Goal: Task Accomplishment & Management: Use online tool/utility

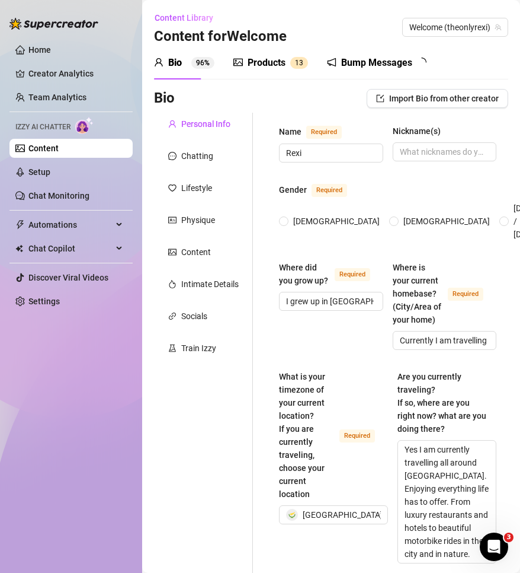
radio input "true"
type input "[DATE]"
click at [60, 306] on link "Settings" at bounding box center [43, 300] width 31 height 9
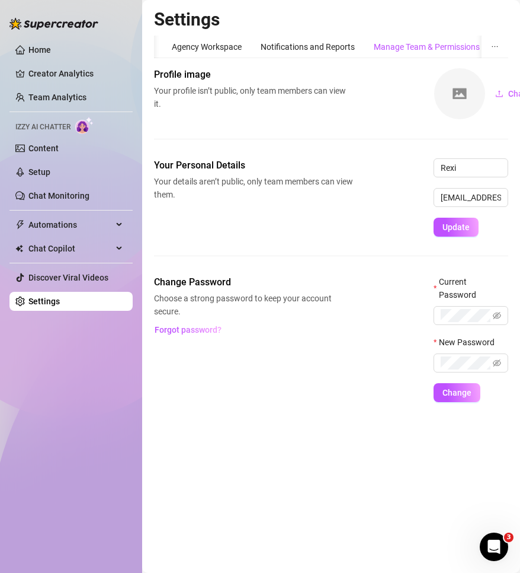
click at [459, 44] on div "Manage Team & Permissions" at bounding box center [427, 46] width 106 height 13
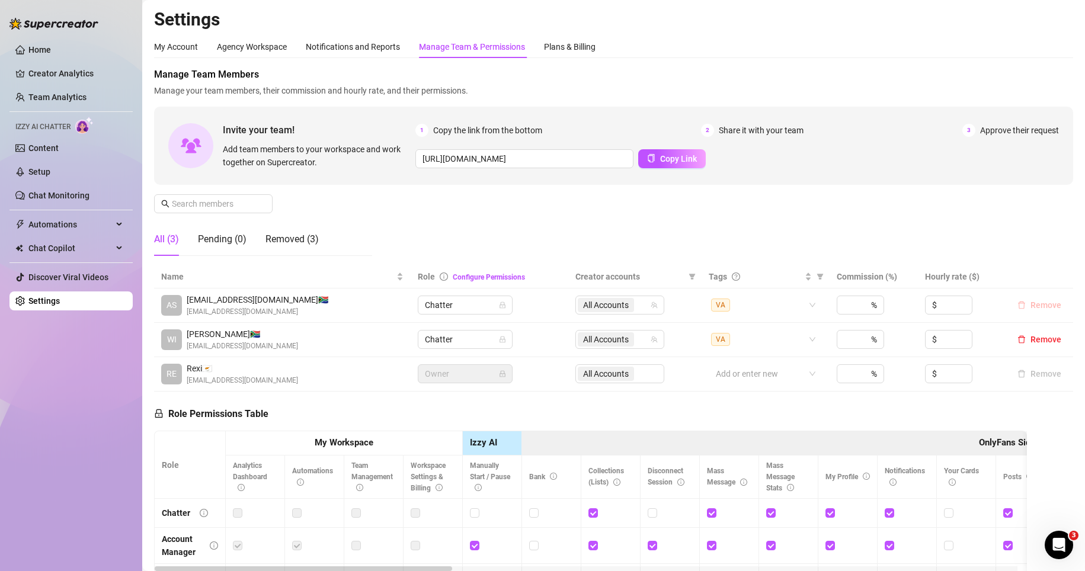
click at [520, 309] on span "Remove" at bounding box center [1046, 304] width 31 height 9
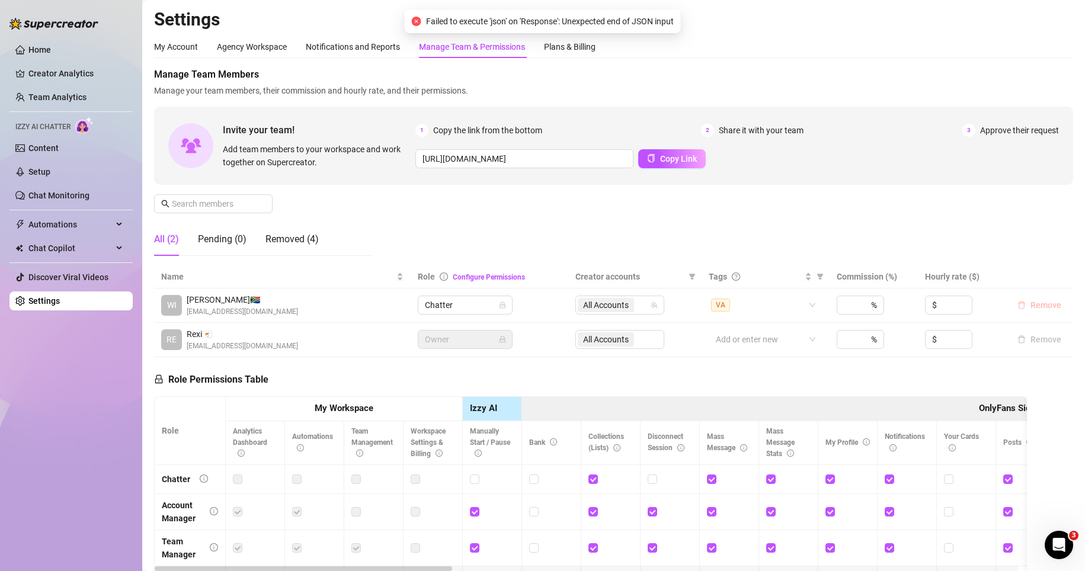
click at [520, 312] on button "Remove" at bounding box center [1039, 305] width 53 height 14
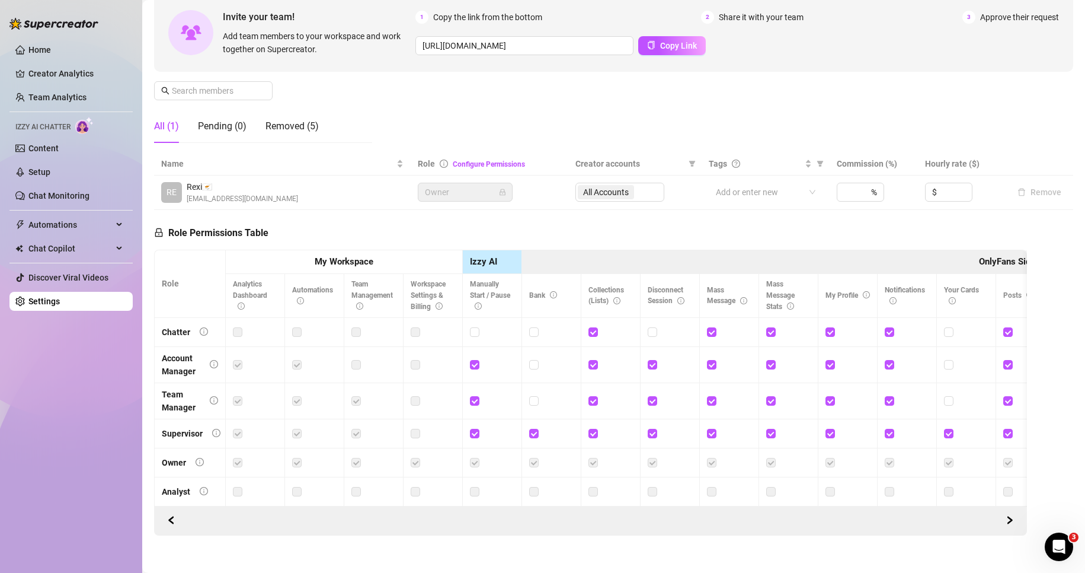
scroll to position [114, 0]
click at [471, 336] on label at bounding box center [474, 331] width 9 height 13
click at [471, 335] on input "checkbox" at bounding box center [474, 331] width 8 height 8
checkbox input "true"
click at [520, 331] on input "checkbox" at bounding box center [652, 331] width 8 height 8
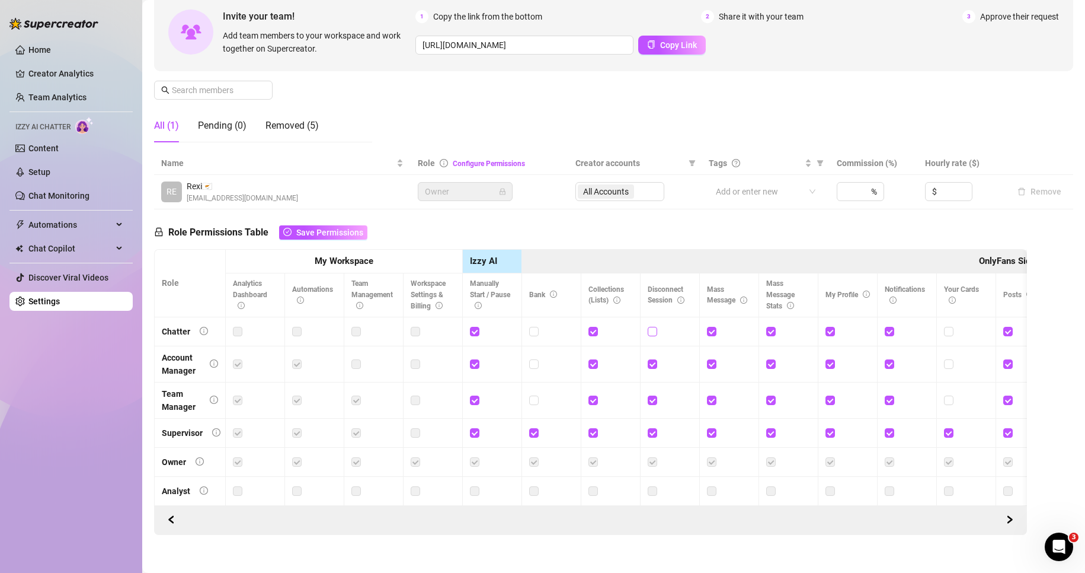
checkbox input "true"
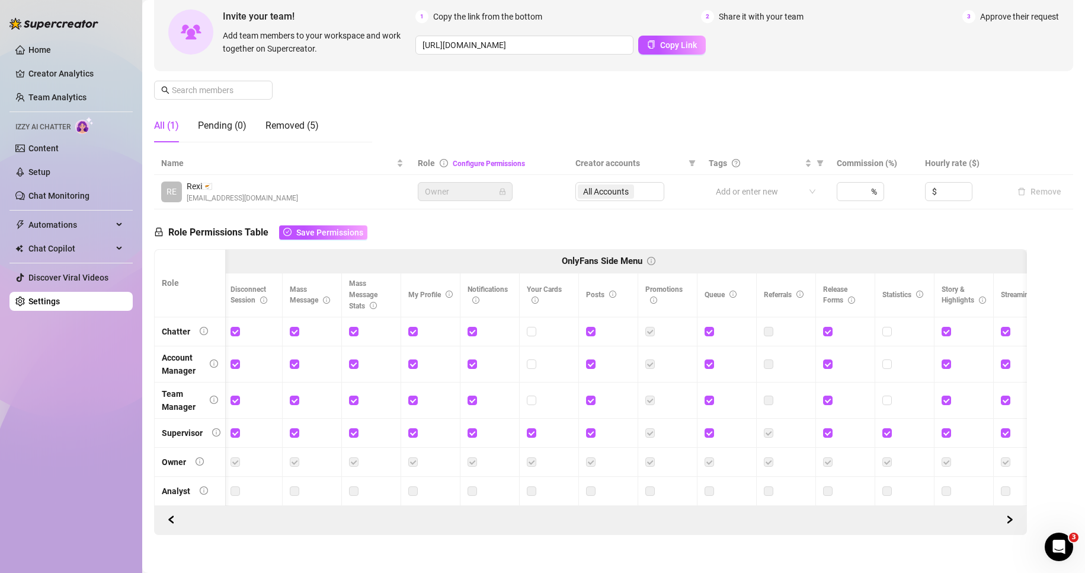
scroll to position [0, 462]
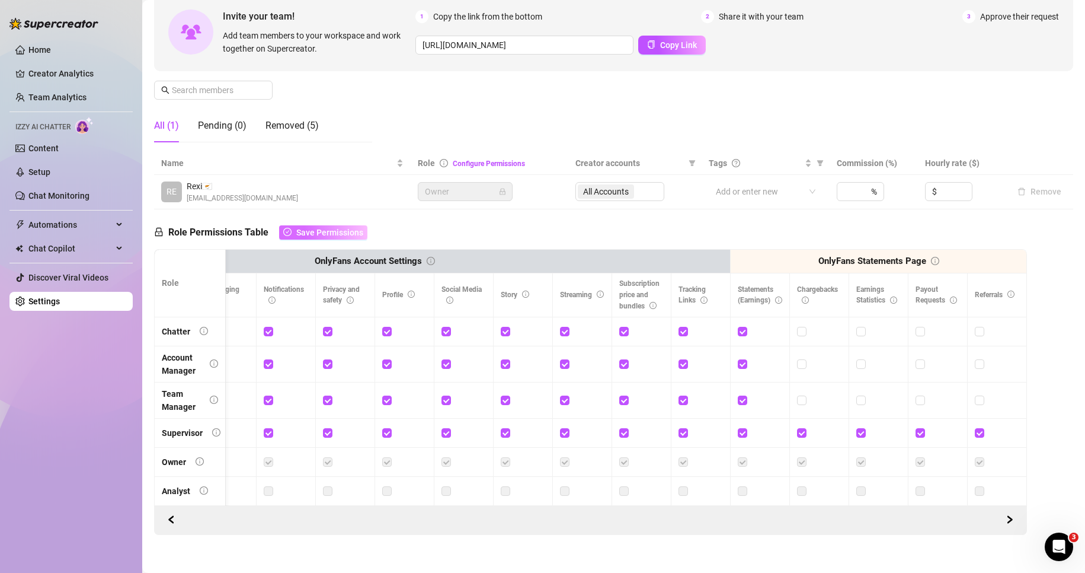
click at [332, 229] on span "Save Permissions" at bounding box center [329, 232] width 67 height 9
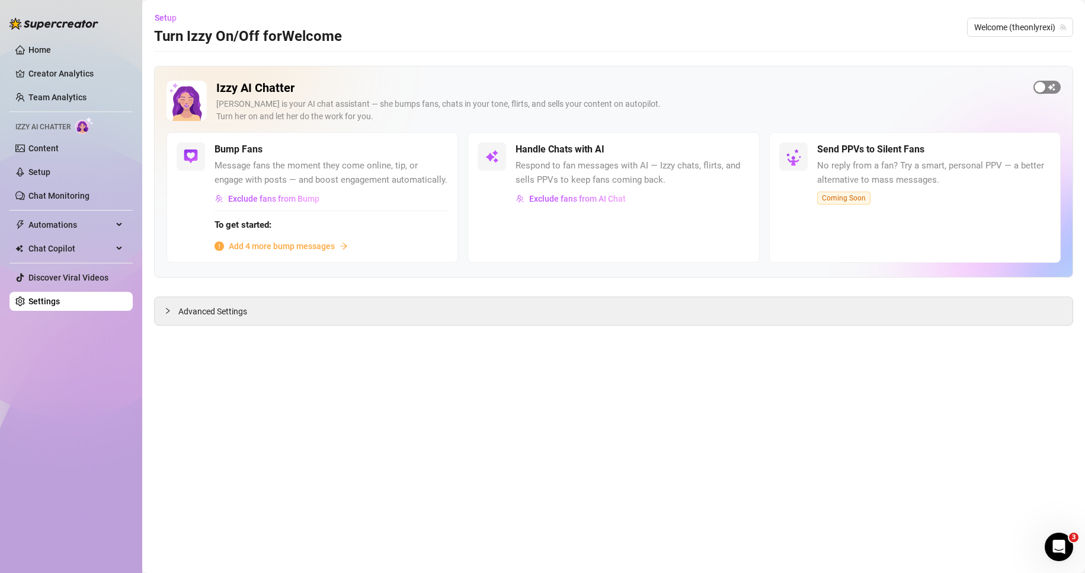
click at [520, 85] on span "button" at bounding box center [1047, 87] width 27 height 13
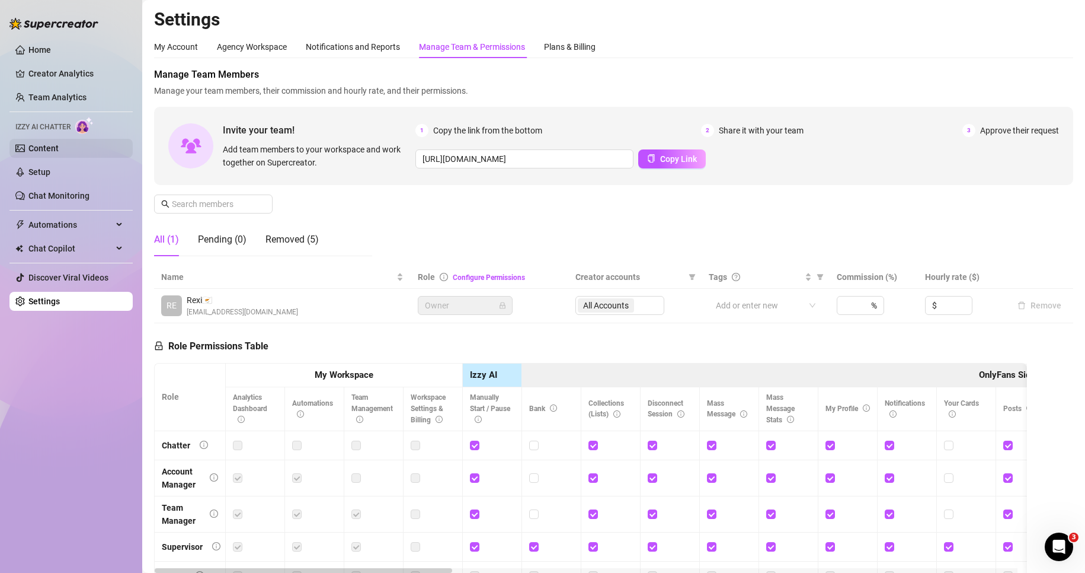
click at [59, 149] on link "Content" at bounding box center [43, 147] width 30 height 9
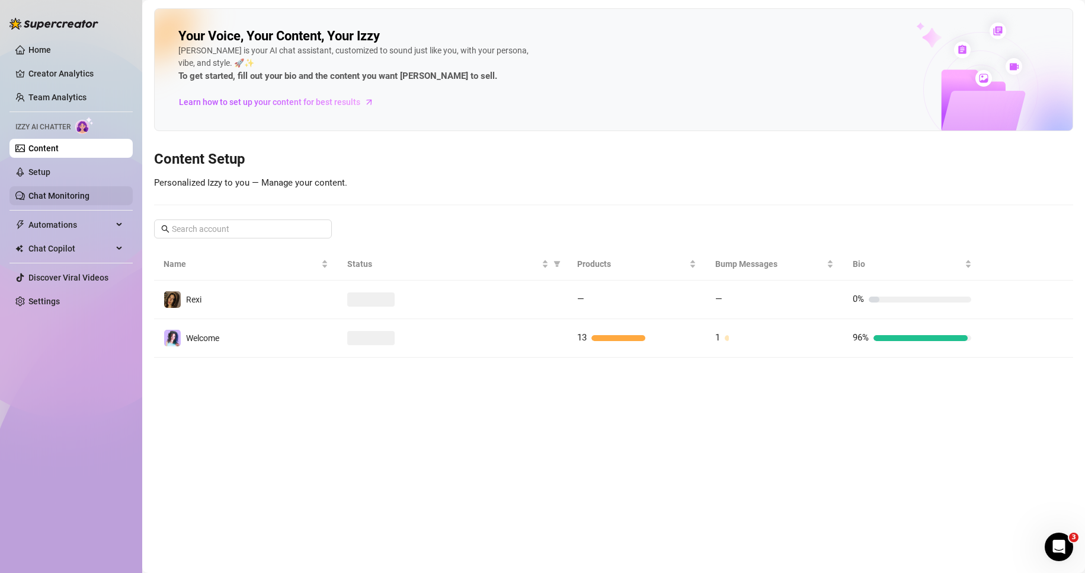
click at [88, 196] on link "Chat Monitoring" at bounding box center [58, 195] width 61 height 9
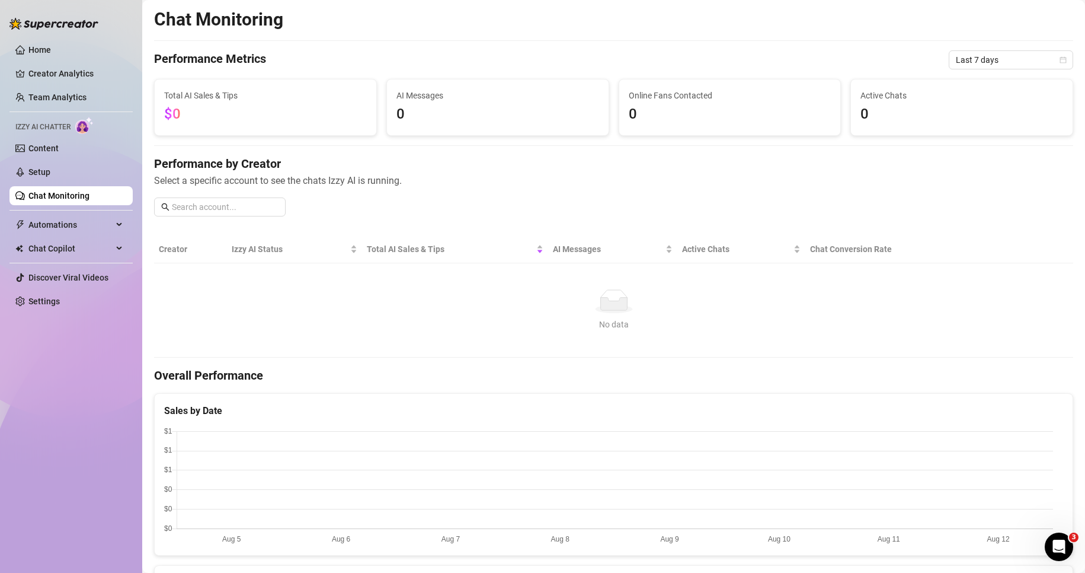
click at [87, 186] on ul "Home Creator Analytics Team Analytics Izzy AI Chatter Content Setup Chat Monito…" at bounding box center [70, 176] width 123 height 280
click at [50, 177] on link "Setup" at bounding box center [39, 171] width 22 height 9
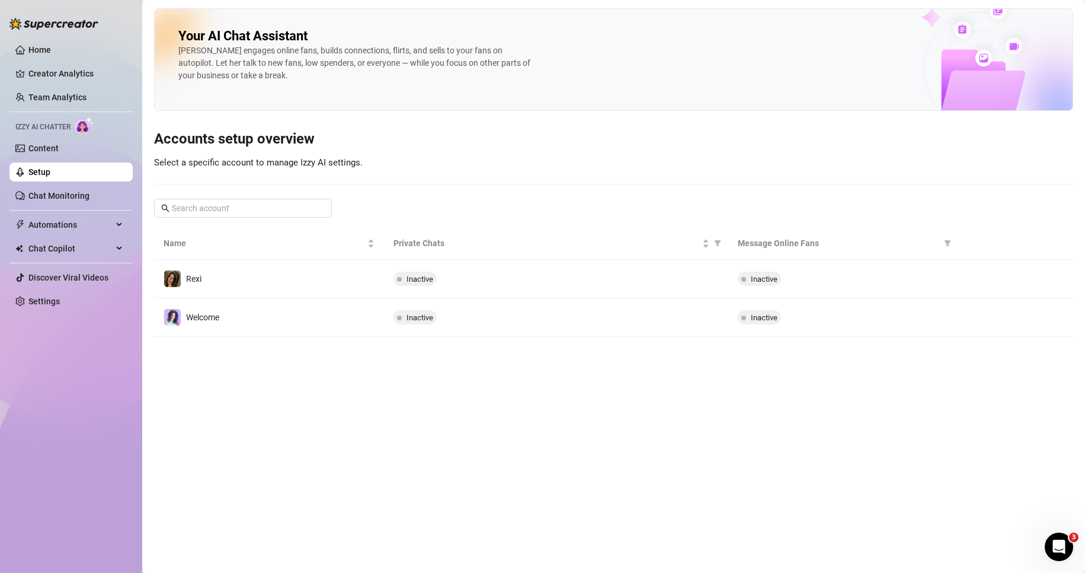
click at [71, 161] on ul "Home Creator Analytics Team Analytics Izzy AI Chatter Content Setup Chat Monito…" at bounding box center [70, 176] width 123 height 280
click at [58, 153] on link "Content" at bounding box center [43, 147] width 30 height 9
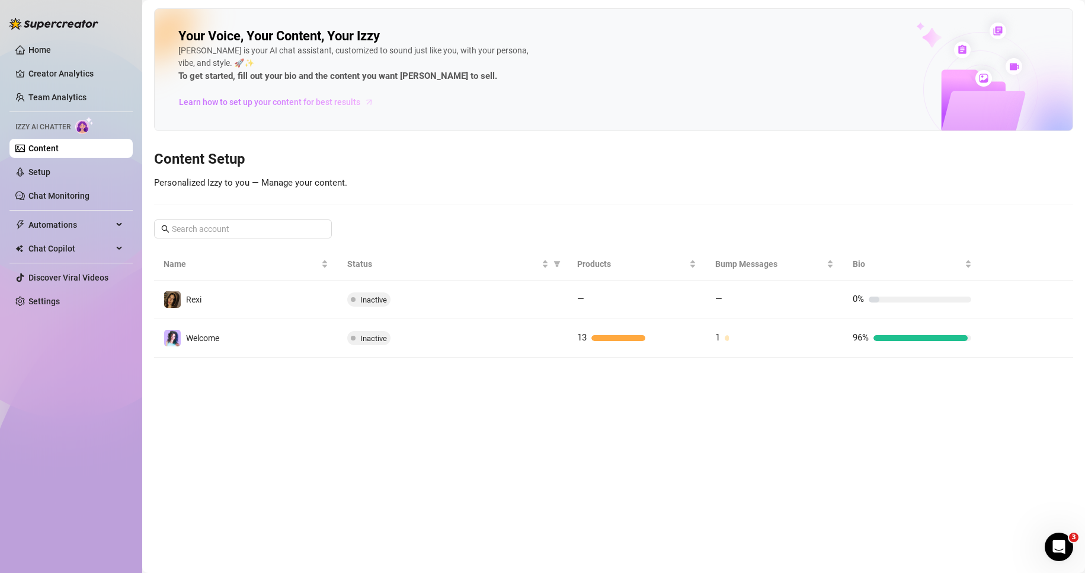
click at [313, 99] on span "Learn how to set up your content for best results" at bounding box center [269, 101] width 181 height 13
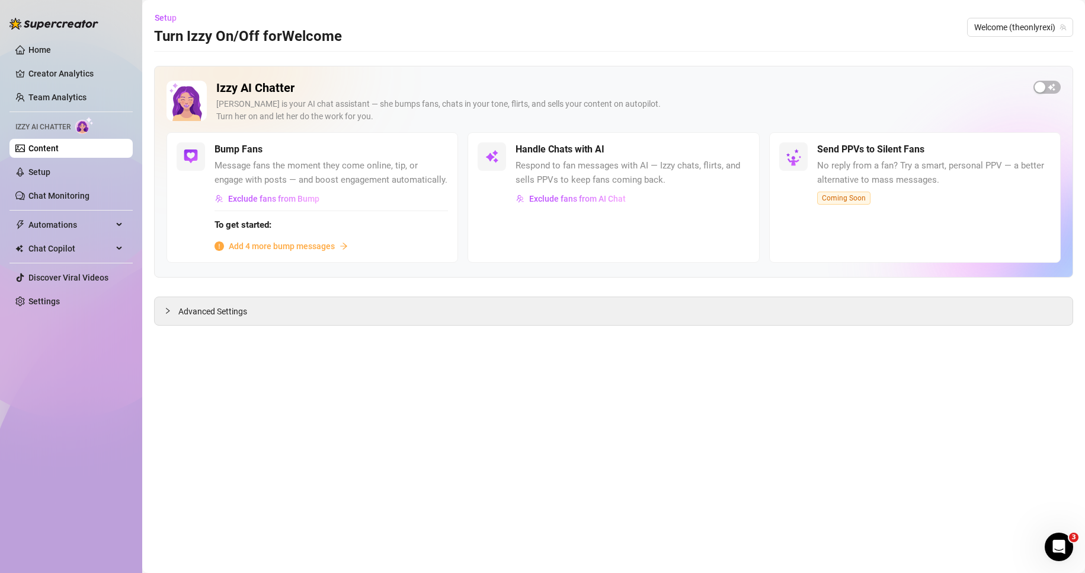
click at [321, 245] on span "Add 4 more bump messages" at bounding box center [282, 245] width 106 height 13
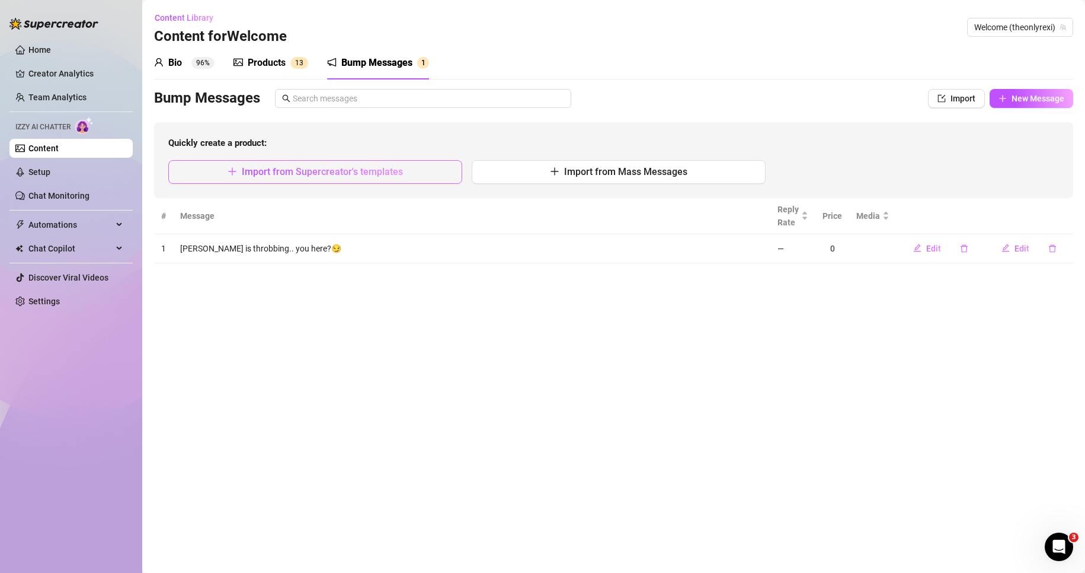
click at [394, 181] on button "Import from Supercreator's templates" at bounding box center [315, 172] width 294 height 24
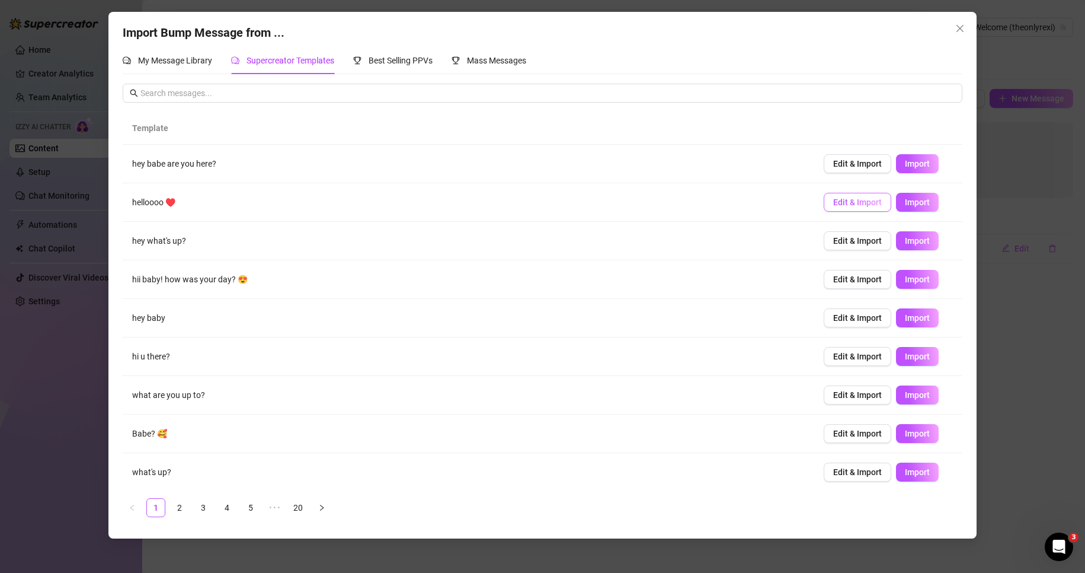
click at [833, 204] on span "Edit & Import" at bounding box center [857, 201] width 49 height 9
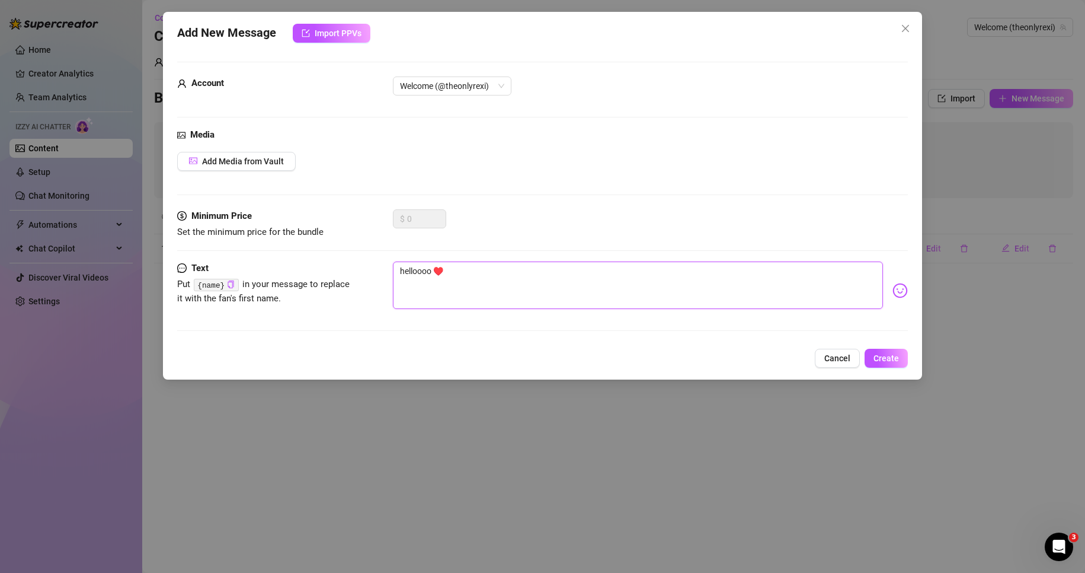
click at [478, 279] on textarea "helloooo ♥️" at bounding box center [638, 284] width 491 height 47
click at [893, 293] on img at bounding box center [900, 290] width 15 height 15
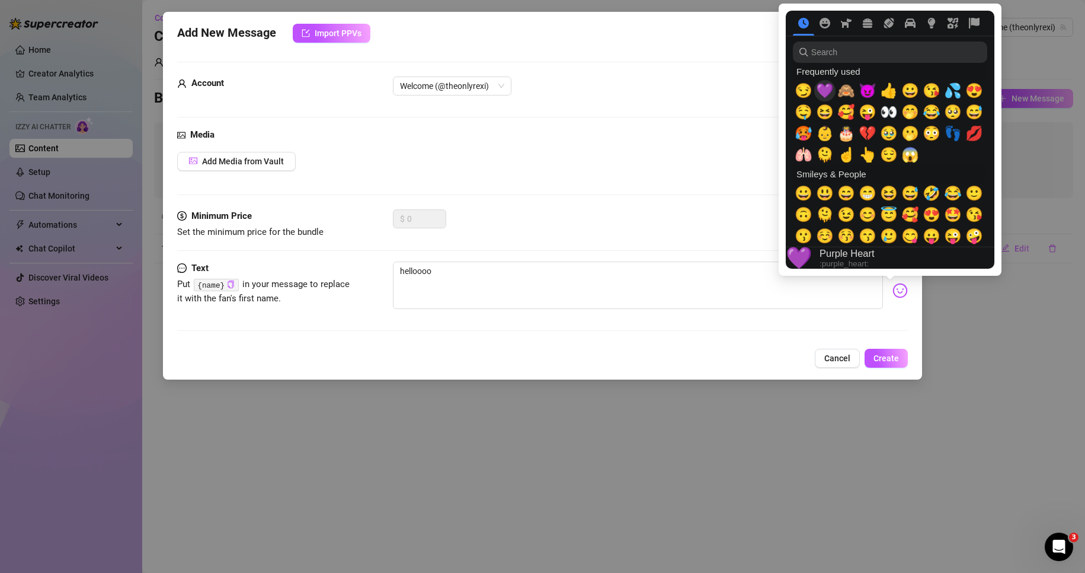
click at [826, 93] on span "💜" at bounding box center [825, 90] width 18 height 17
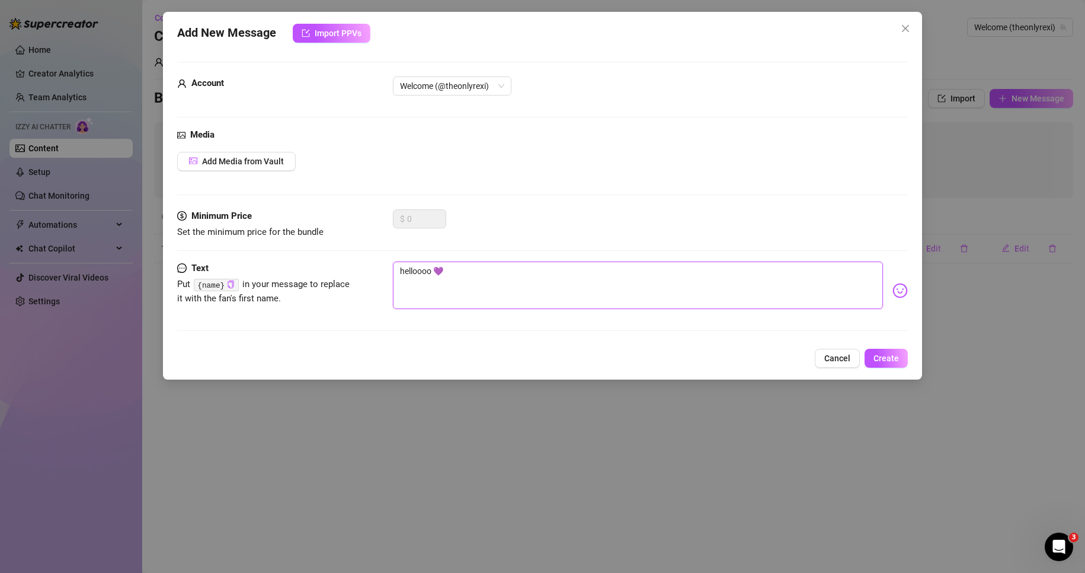
drag, startPoint x: 433, startPoint y: 276, endPoint x: 402, endPoint y: 274, distance: 30.9
click at [402, 274] on textarea "helloooo 💜" at bounding box center [638, 284] width 491 height 47
type textarea "holaaaaaa 💜"
click at [881, 363] on span "Create" at bounding box center [886, 357] width 25 height 9
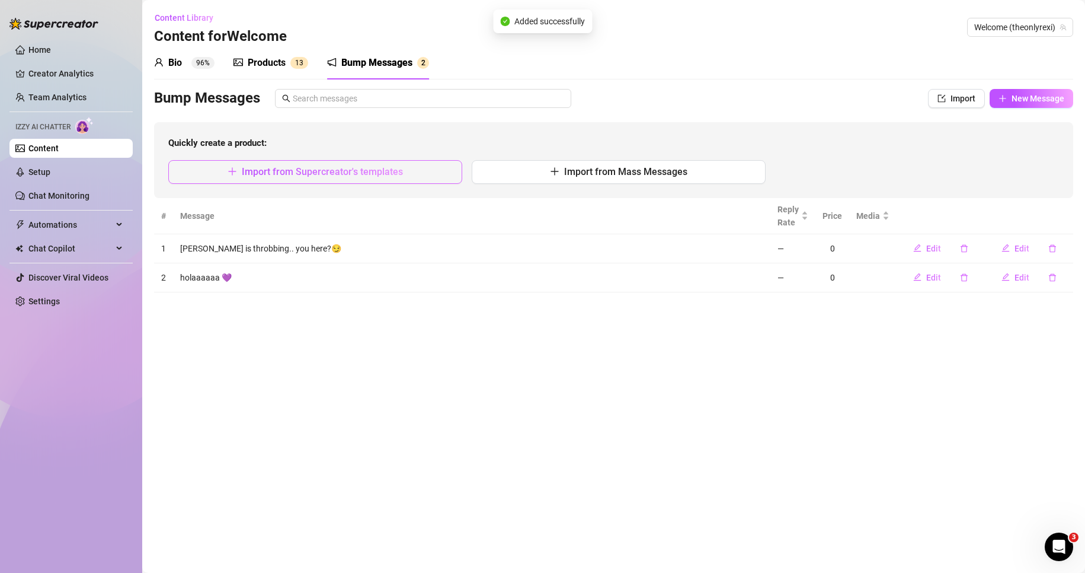
click at [360, 160] on button "Import from Supercreator's templates" at bounding box center [315, 172] width 294 height 24
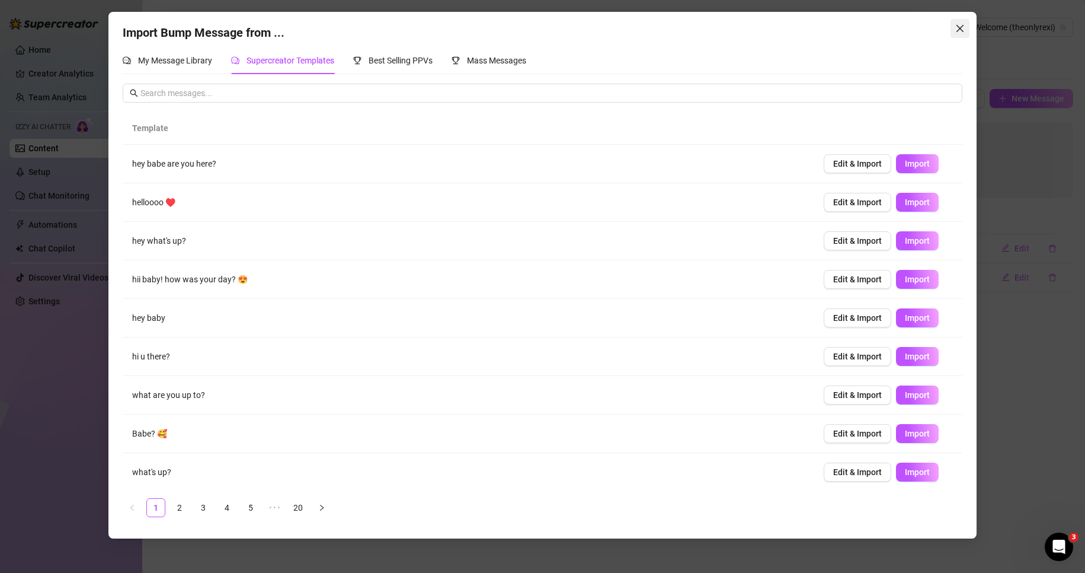
click at [957, 32] on icon "close" at bounding box center [959, 28] width 9 height 9
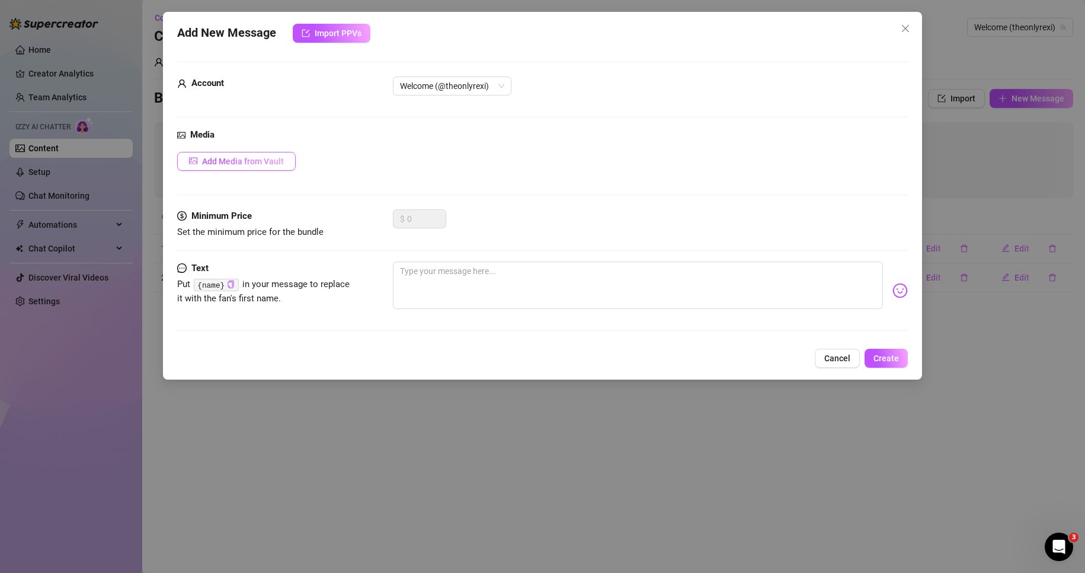
click at [260, 160] on span "Add Media from Vault" at bounding box center [243, 160] width 82 height 9
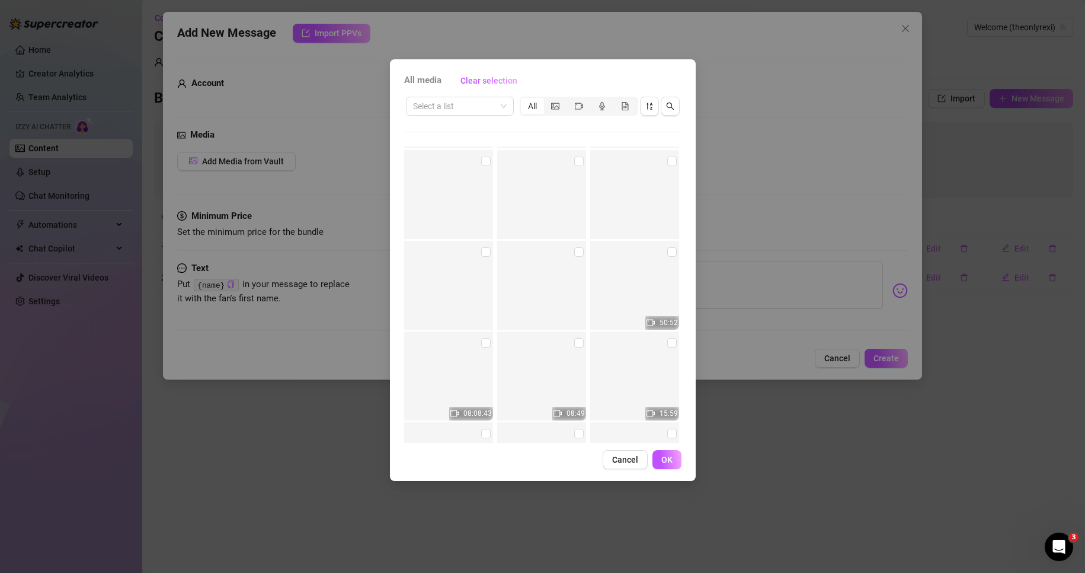
scroll to position [1089, 0]
click at [482, 245] on input "checkbox" at bounding box center [485, 247] width 9 height 9
checkbox input "true"
click at [674, 462] on button "OK" at bounding box center [667, 459] width 29 height 19
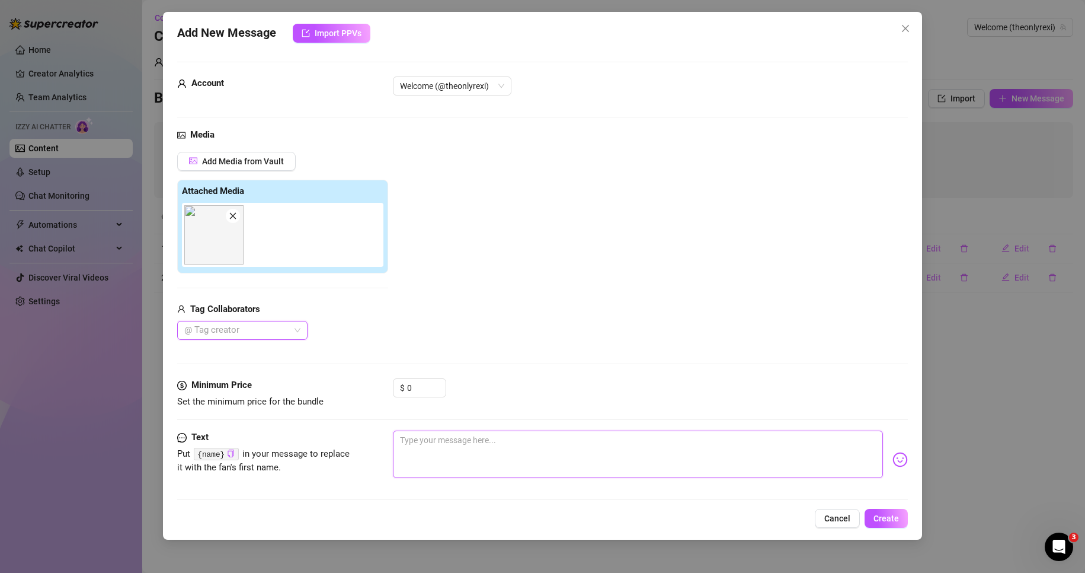
click at [437, 447] on textarea at bounding box center [638, 453] width 491 height 47
type textarea "khm khmm"
click at [893, 513] on span "Create" at bounding box center [886, 517] width 25 height 9
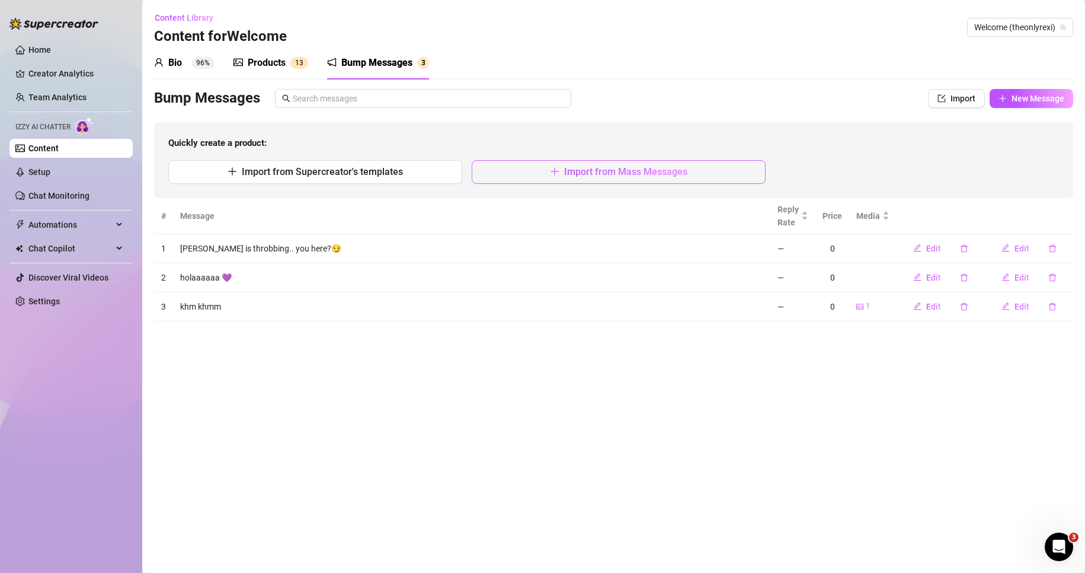
click at [548, 174] on button "Import from Mass Messages" at bounding box center [619, 172] width 294 height 24
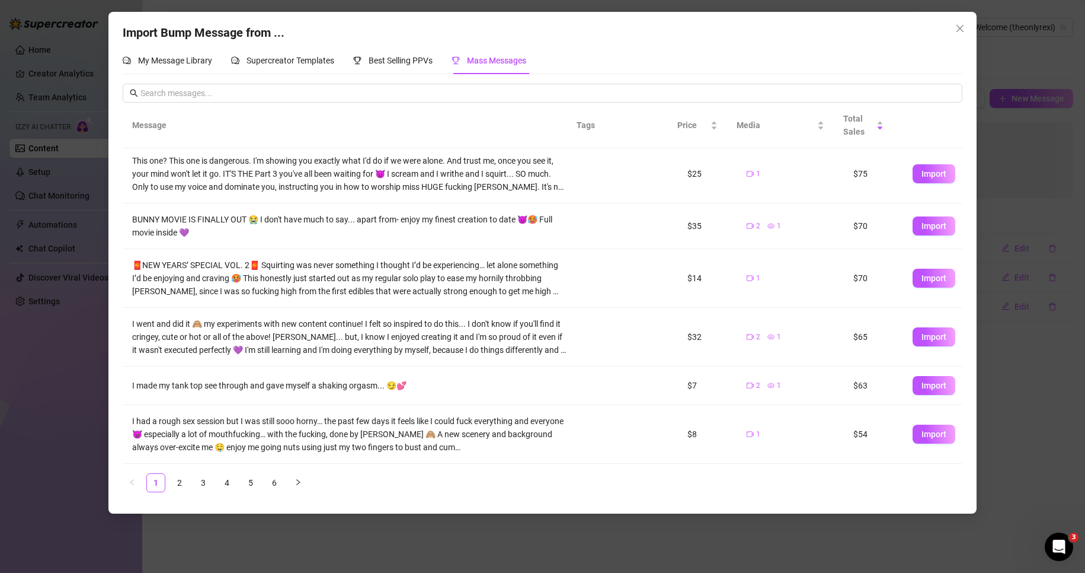
scroll to position [0, 0]
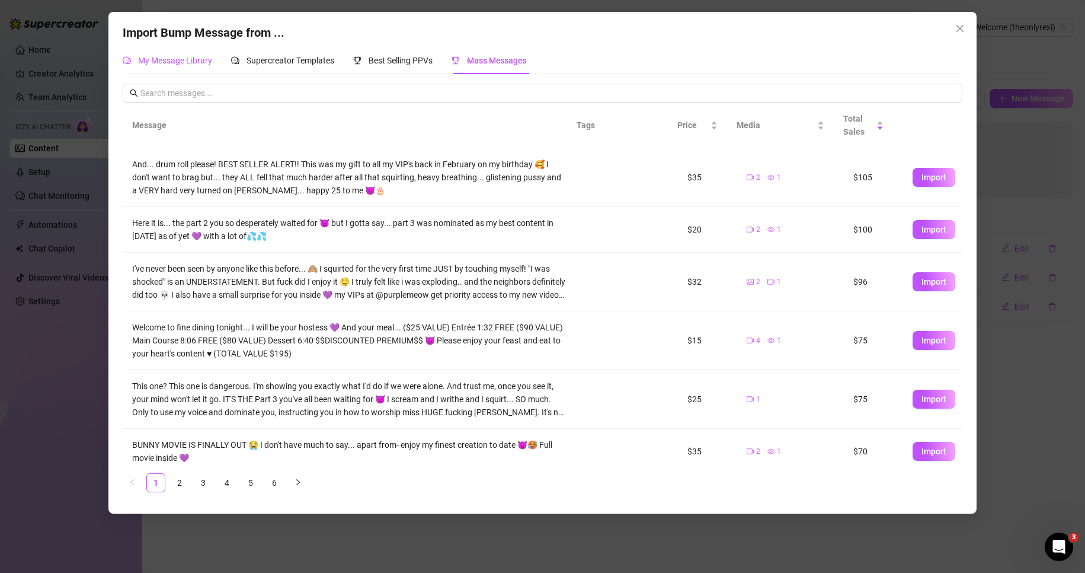
click at [168, 62] on span "My Message Library" at bounding box center [175, 60] width 74 height 9
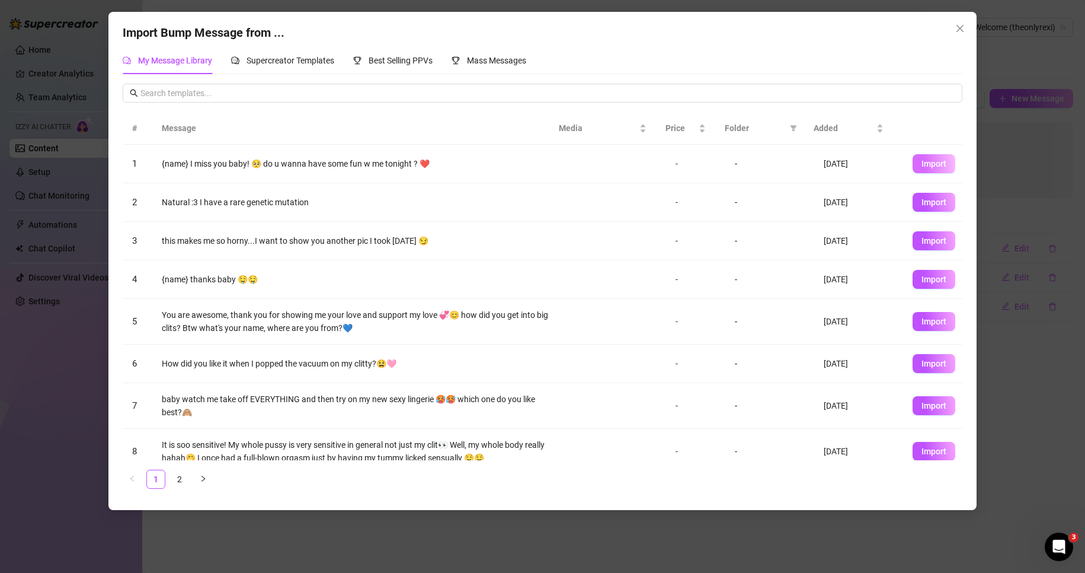
click at [922, 162] on span "Import" at bounding box center [934, 163] width 25 height 9
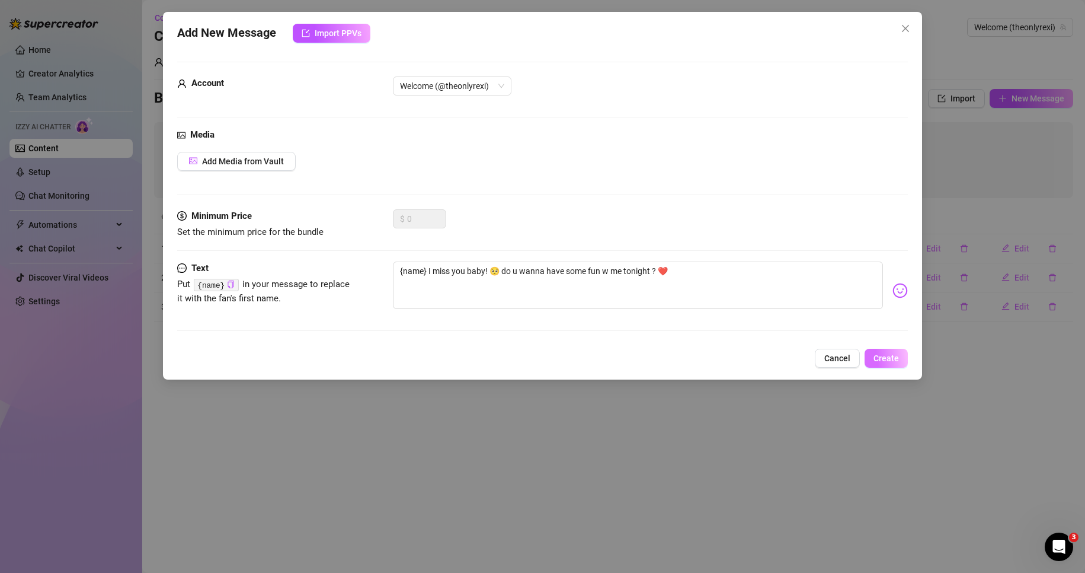
click at [877, 356] on span "Create" at bounding box center [886, 357] width 25 height 9
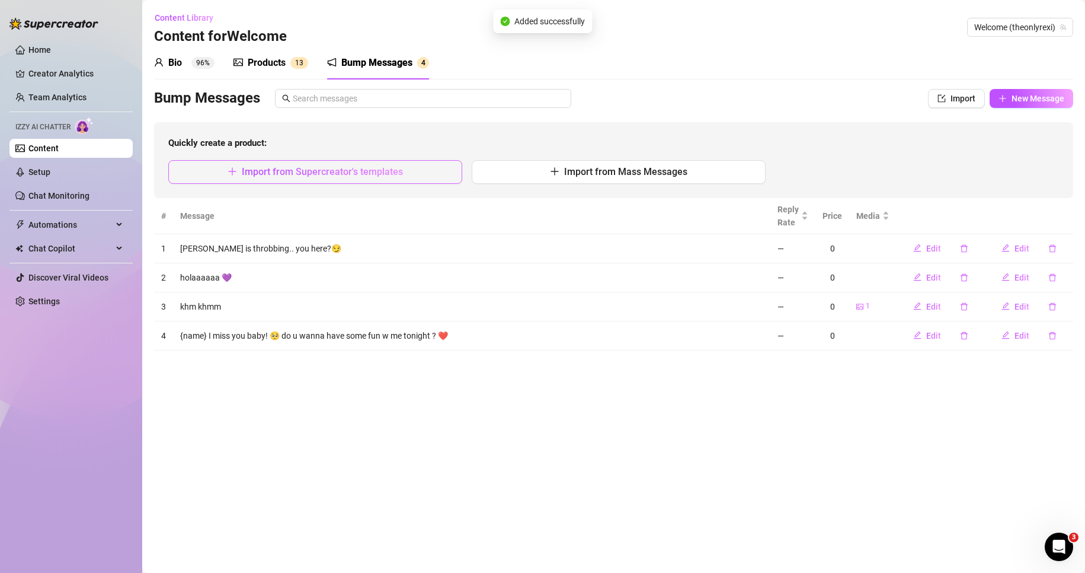
click at [321, 174] on span "Import from Supercreator's templates" at bounding box center [322, 171] width 161 height 11
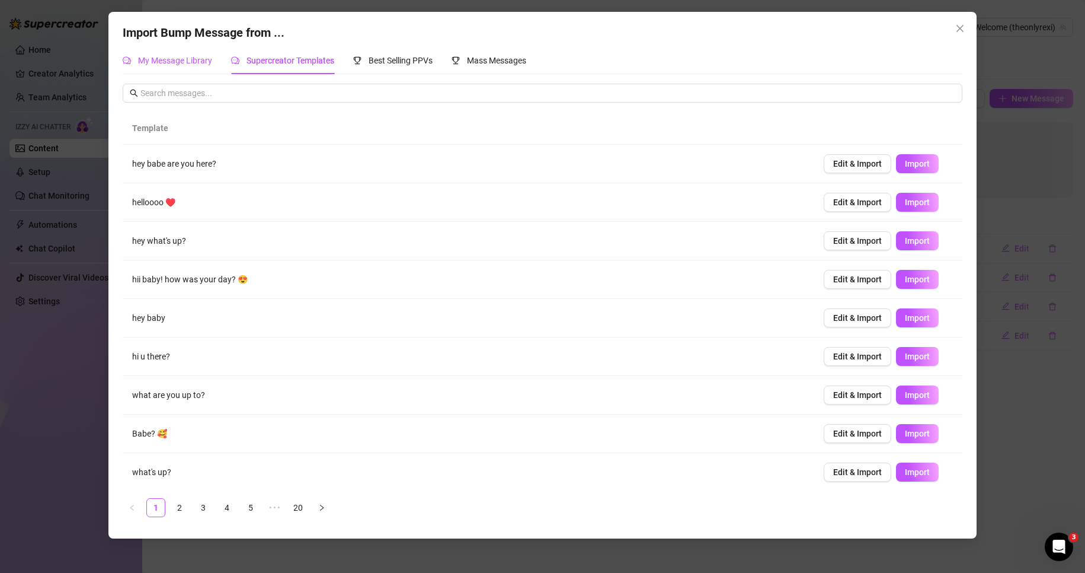
click at [180, 57] on span "My Message Library" at bounding box center [175, 60] width 74 height 9
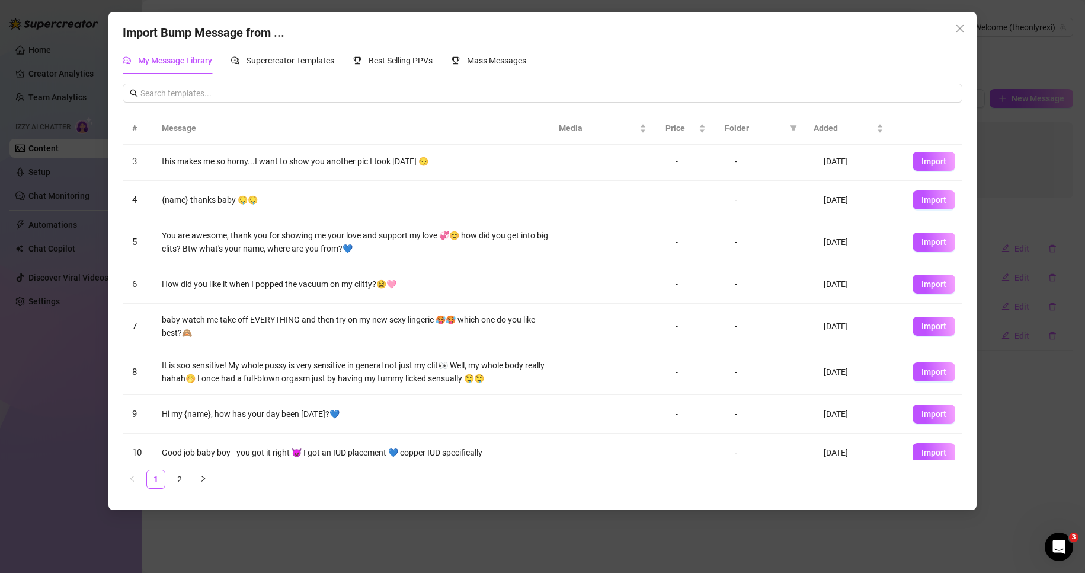
scroll to position [91, 0]
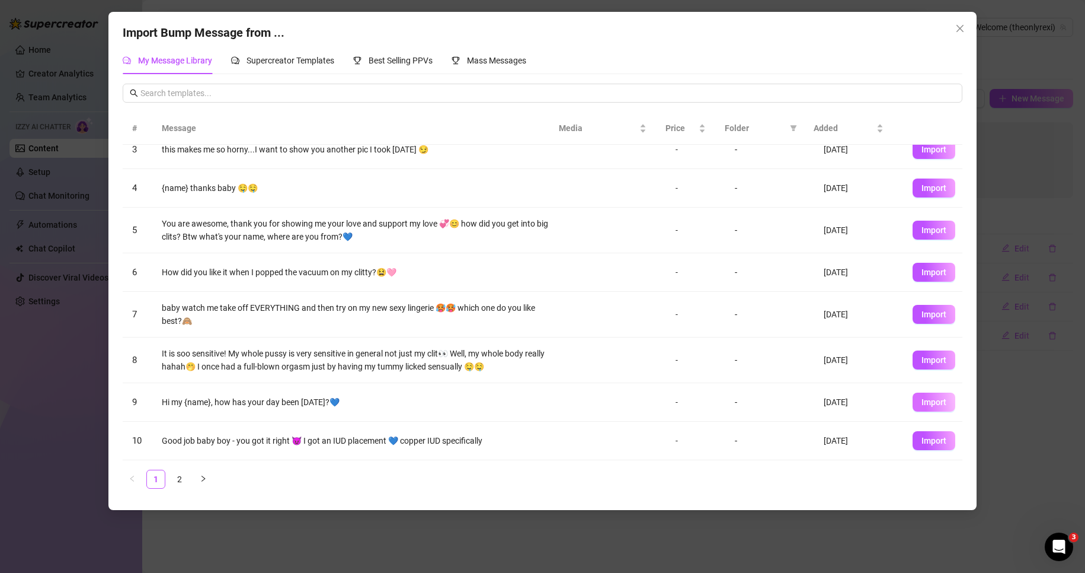
click at [922, 401] on span "Import" at bounding box center [934, 401] width 25 height 9
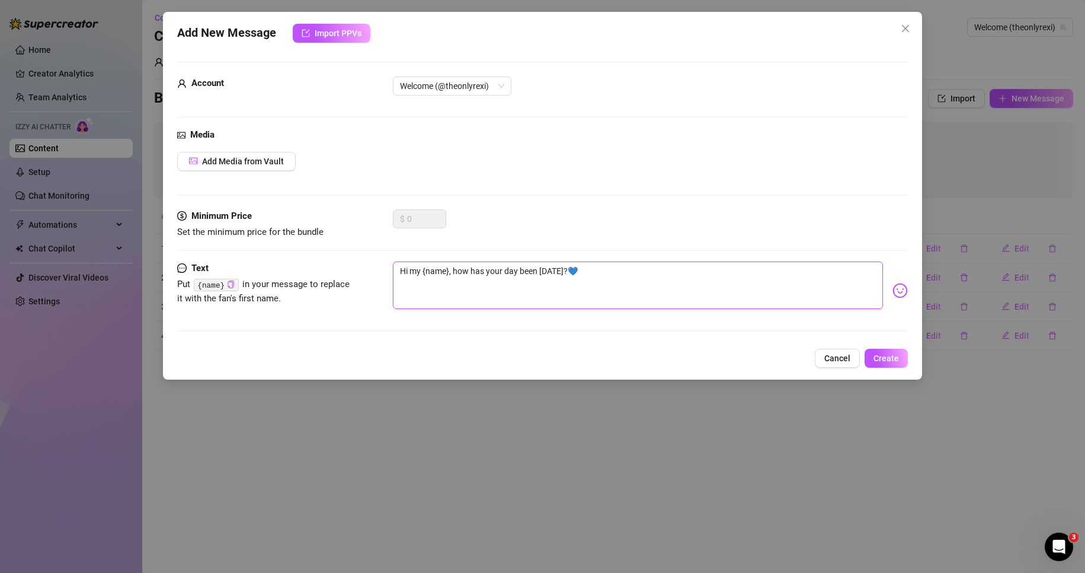
click at [678, 270] on textarea "Hi my {name}, how has your day been today?💙" at bounding box center [638, 284] width 491 height 47
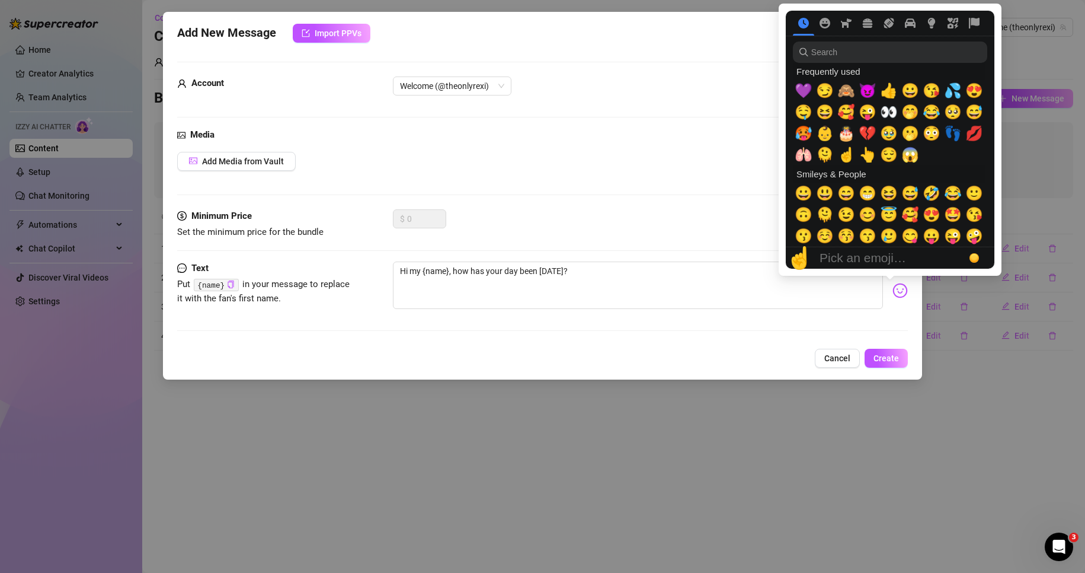
click at [893, 293] on img at bounding box center [900, 290] width 15 height 15
click at [804, 86] on span "💜" at bounding box center [804, 90] width 18 height 17
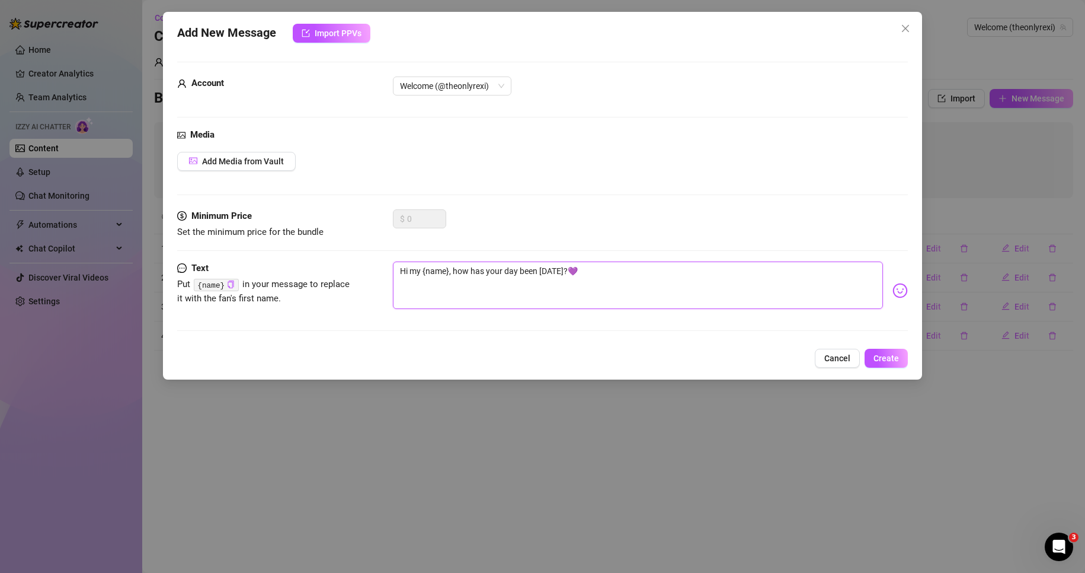
type textarea "Hi my {name}, how has your day been today?💜"
click at [689, 325] on div "Text Put {name} in your message to replace it with the fan's first name. Hi my …" at bounding box center [542, 301] width 731 height 80
click at [883, 355] on span "Create" at bounding box center [886, 357] width 25 height 9
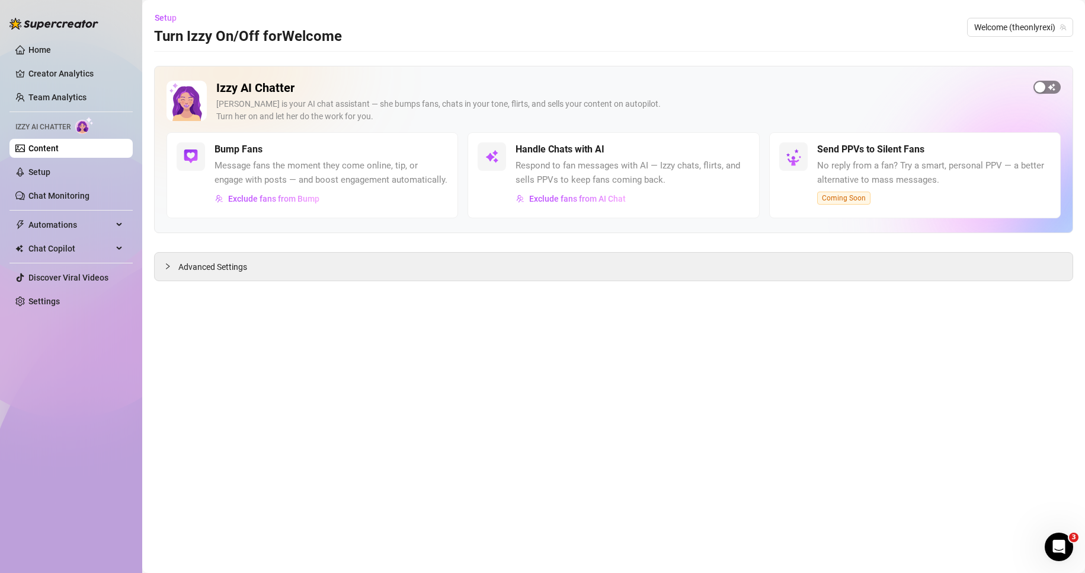
click at [1042, 85] on div "button" at bounding box center [1040, 87] width 11 height 11
click at [738, 151] on button "button" at bounding box center [737, 149] width 26 height 13
